Goal: Find specific page/section

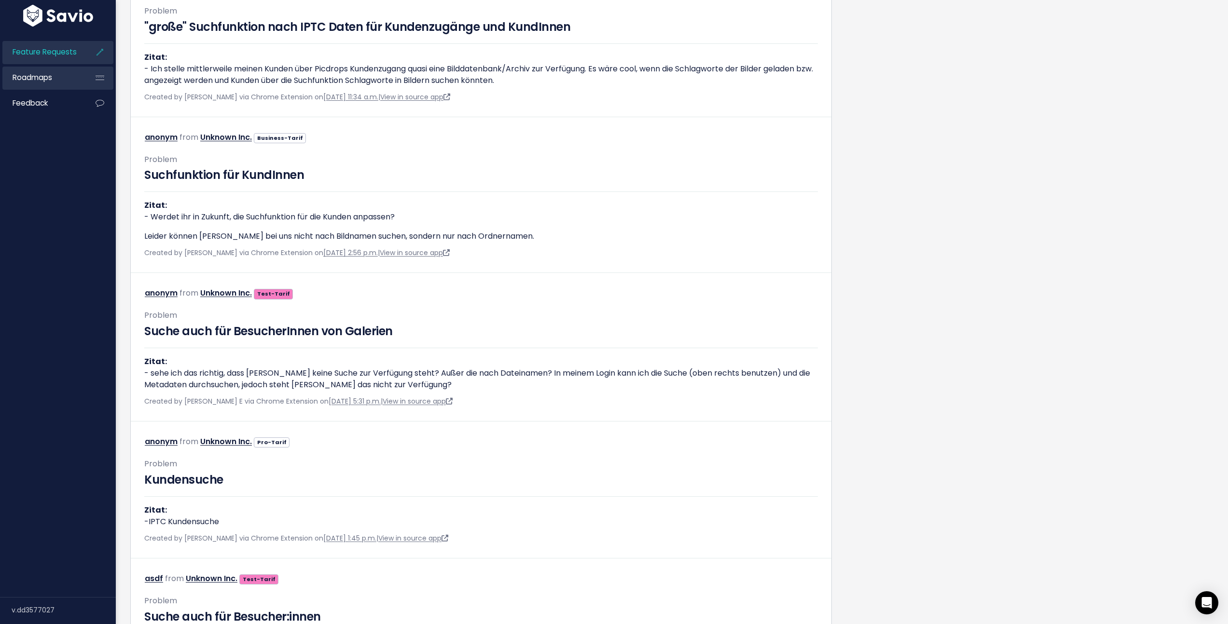
scroll to position [1951, 0]
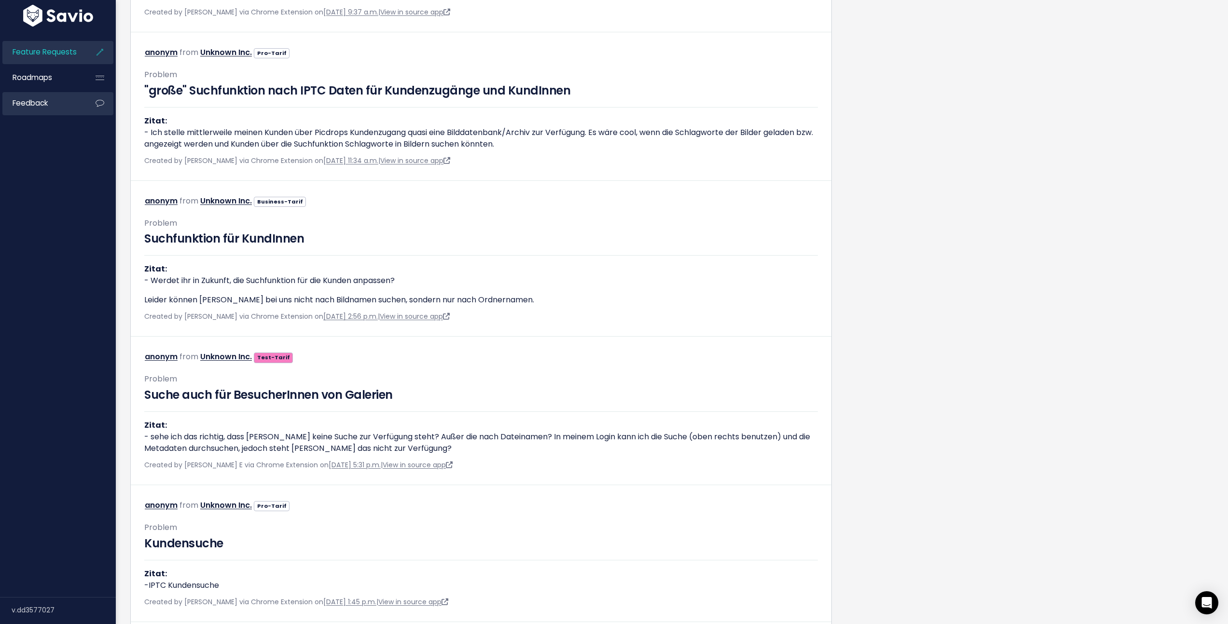
click at [61, 100] on link "Feedback" at bounding box center [41, 103] width 78 height 22
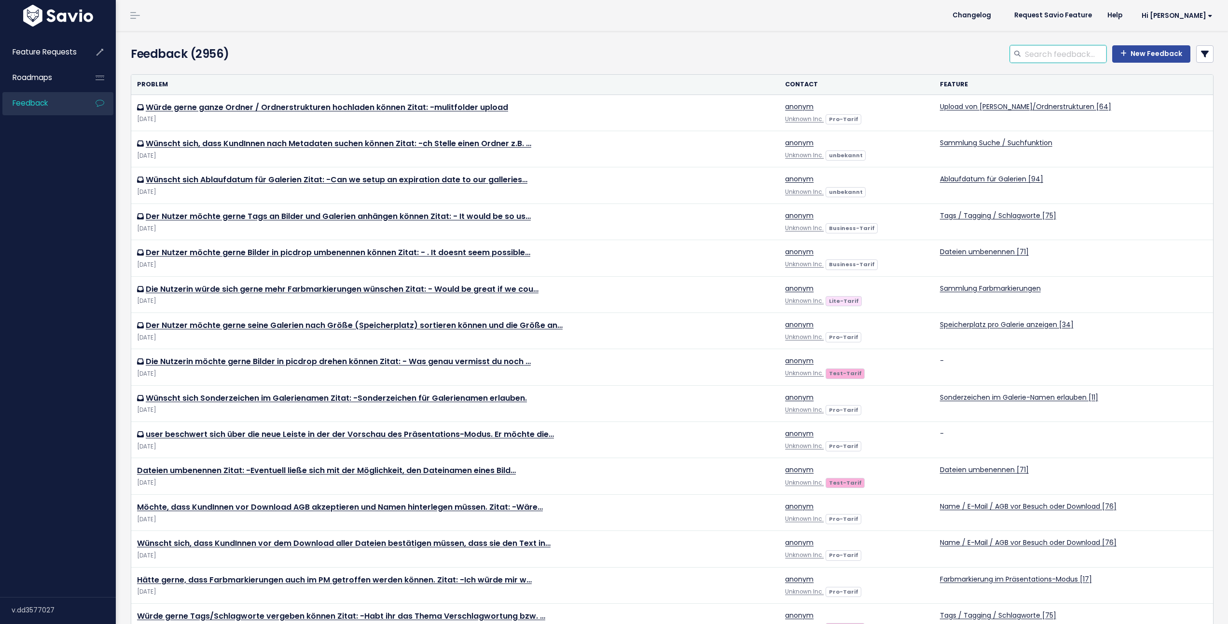
click at [1037, 54] on input "search" at bounding box center [1065, 53] width 83 height 17
type input "suche mobil"
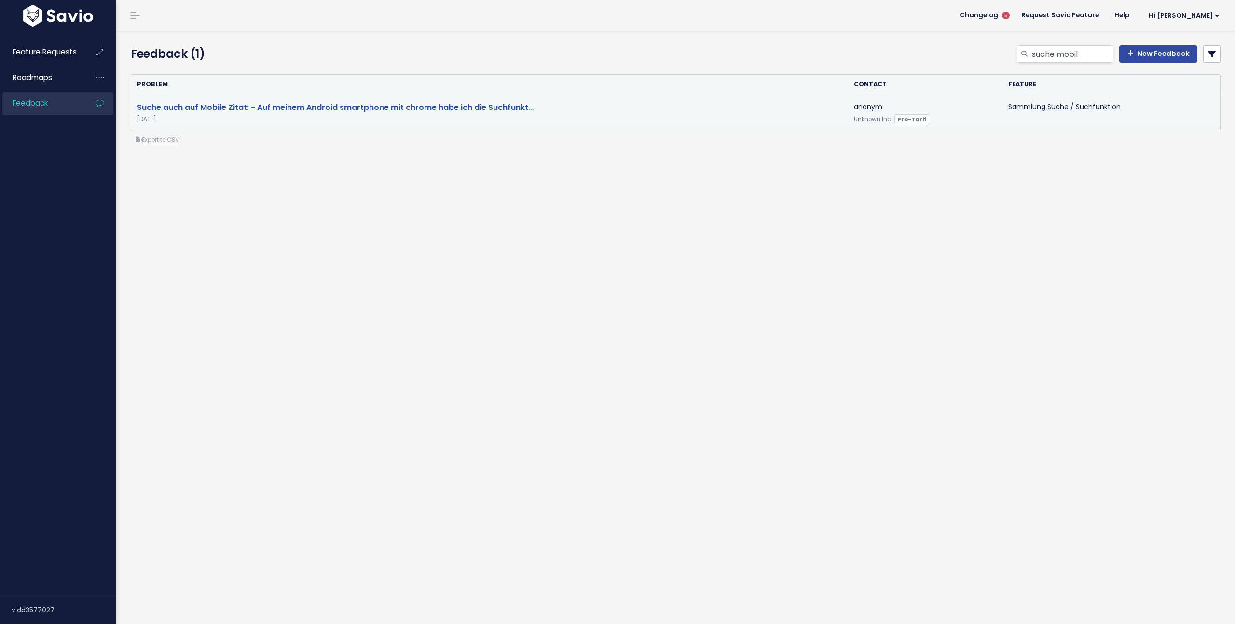
click at [287, 109] on link "Suche auch auf Mobile Zitat: - Auf meinem Android smartphone mit chrome habe ic…" at bounding box center [335, 107] width 397 height 11
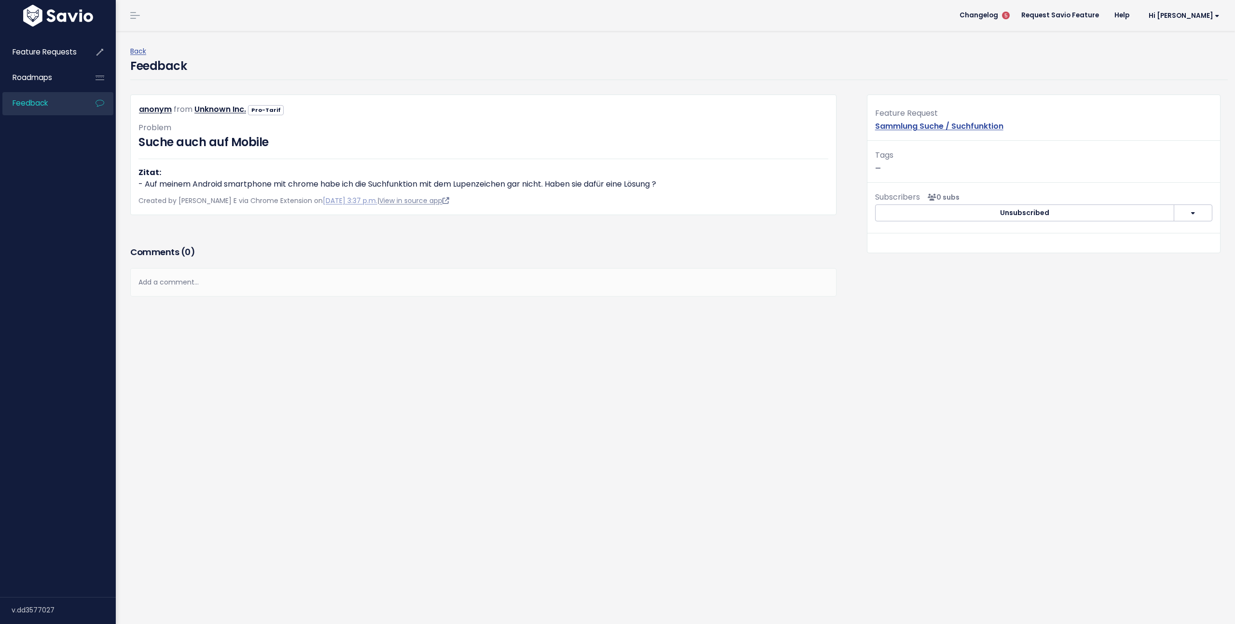
click at [387, 200] on link "View in source app" at bounding box center [414, 201] width 70 height 10
